Goal: Task Accomplishment & Management: Use online tool/utility

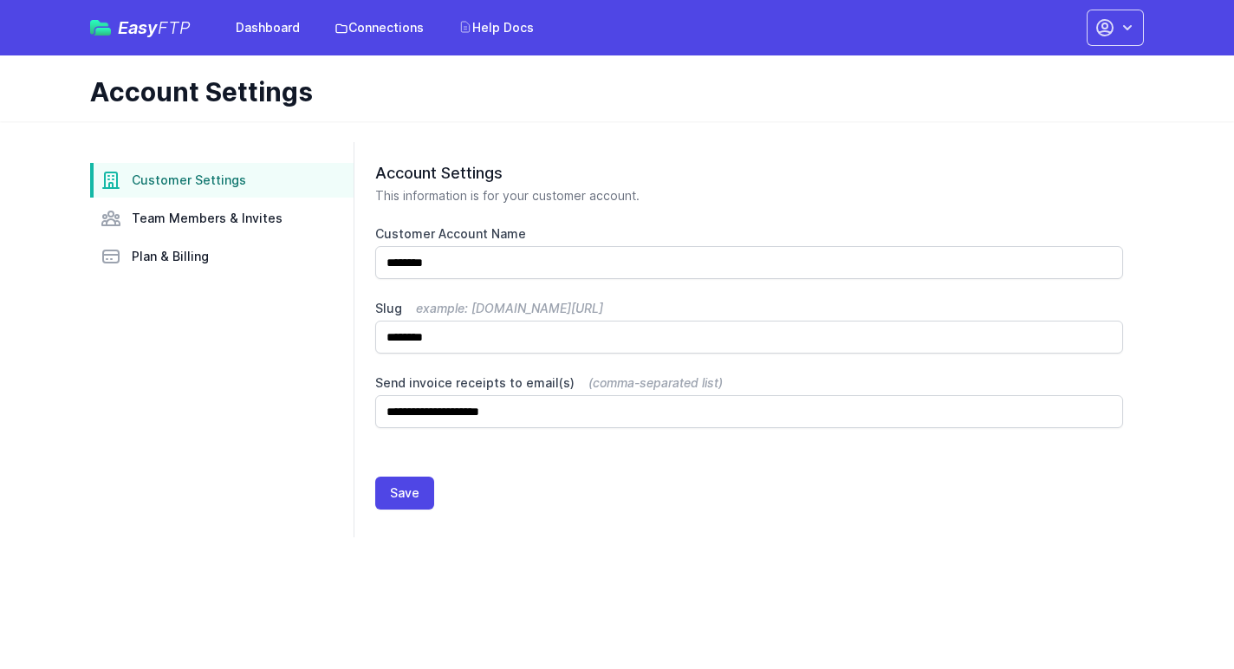
click at [196, 178] on span "Customer Settings" at bounding box center [189, 180] width 114 height 17
click at [273, 26] on link "Dashboard" at bounding box center [267, 27] width 85 height 31
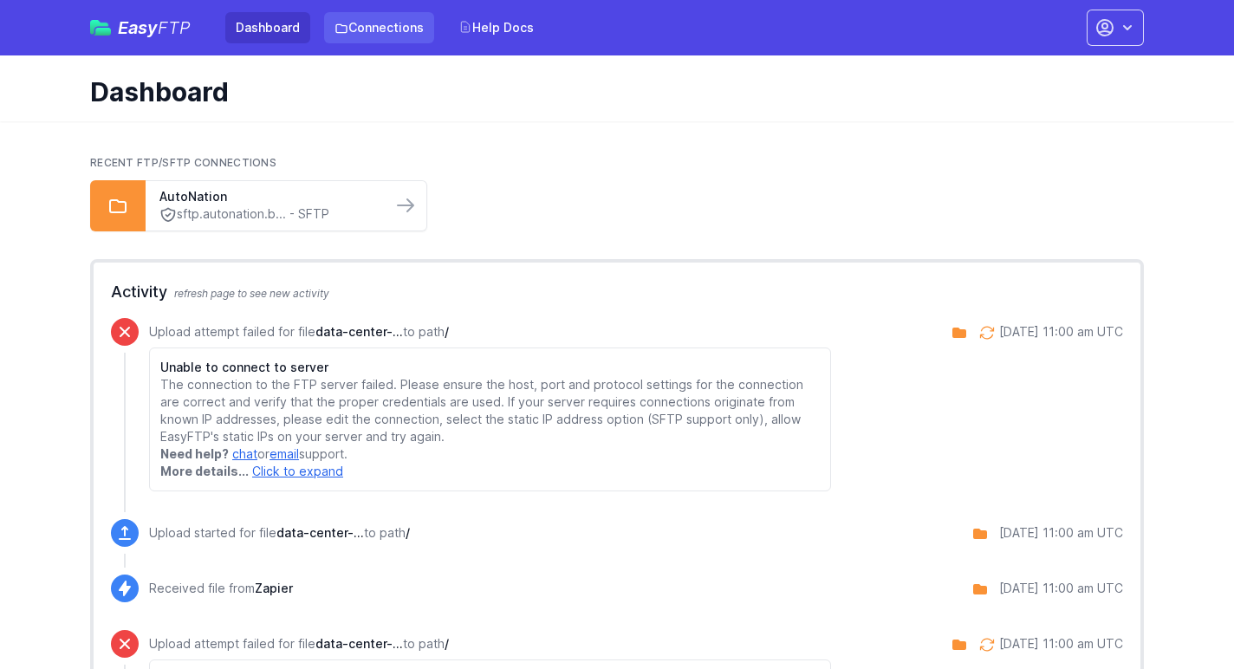
click at [393, 28] on link "Connections" at bounding box center [379, 27] width 110 height 31
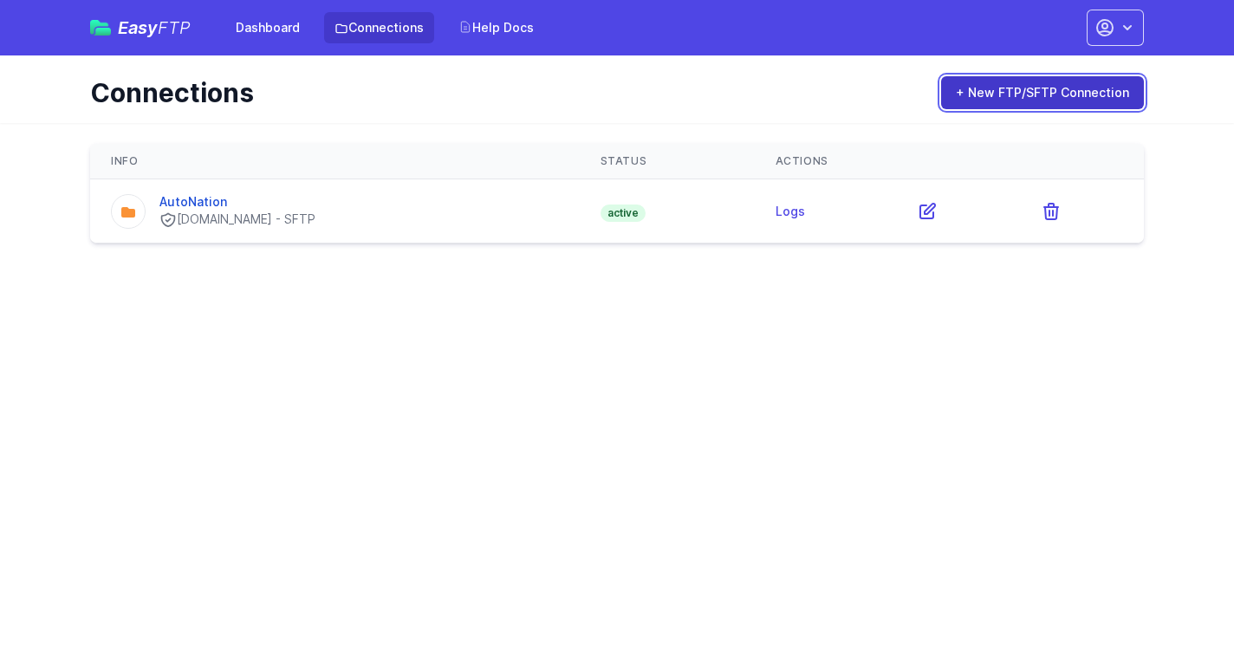
click at [1061, 101] on link "+ New FTP/SFTP Connection" at bounding box center [1042, 92] width 203 height 33
